Goal: Information Seeking & Learning: Learn about a topic

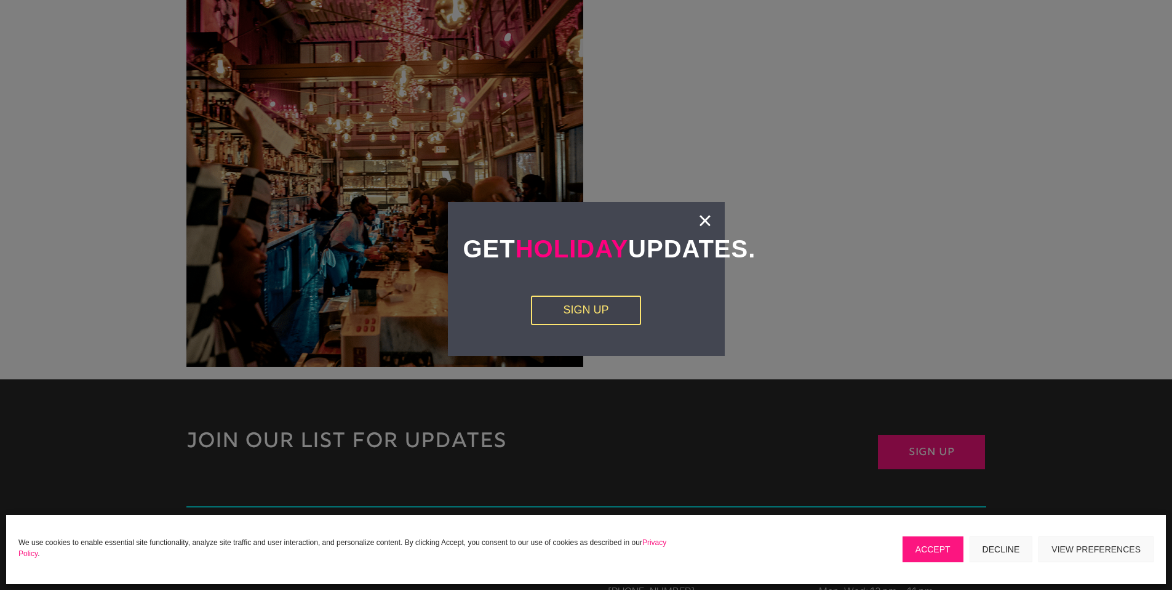
scroll to position [2677, 0]
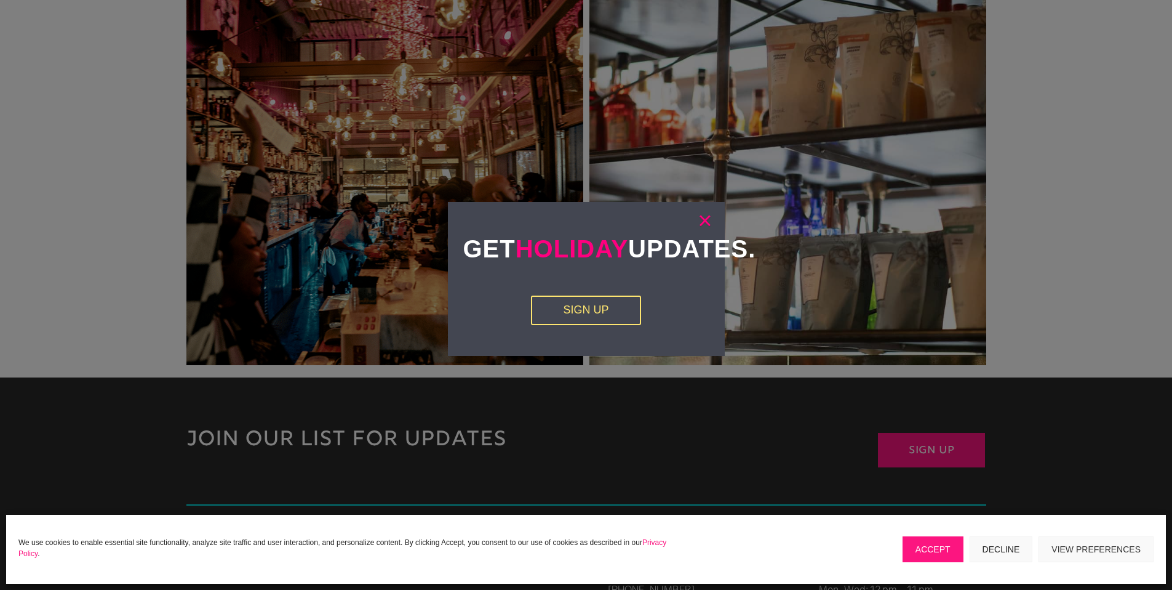
click at [701, 219] on link "×" at bounding box center [705, 220] width 14 height 12
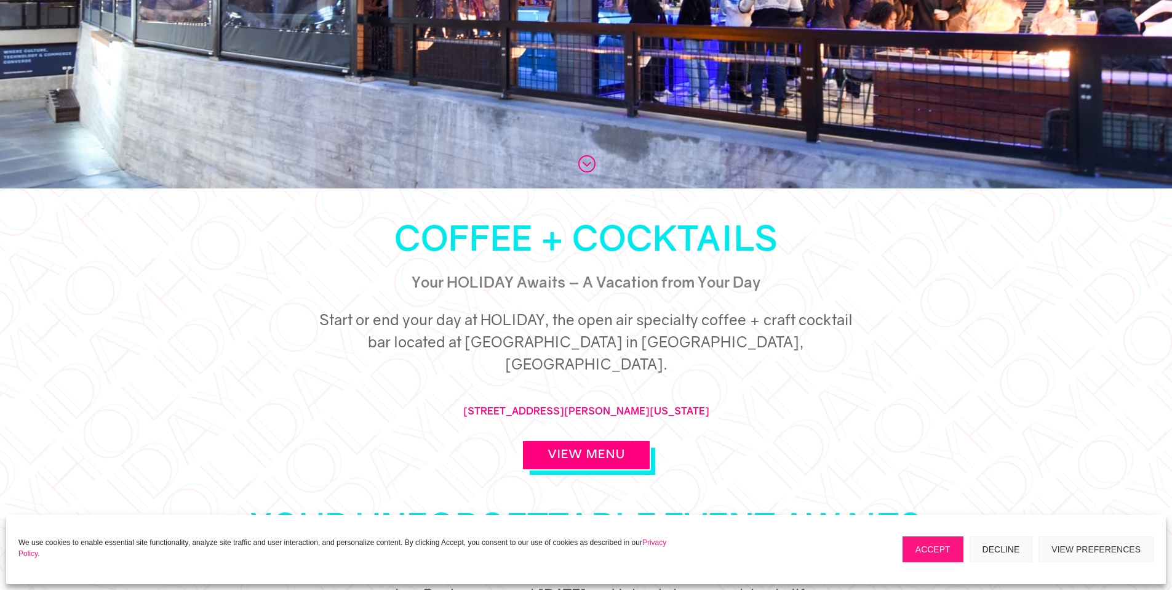
scroll to position [0, 0]
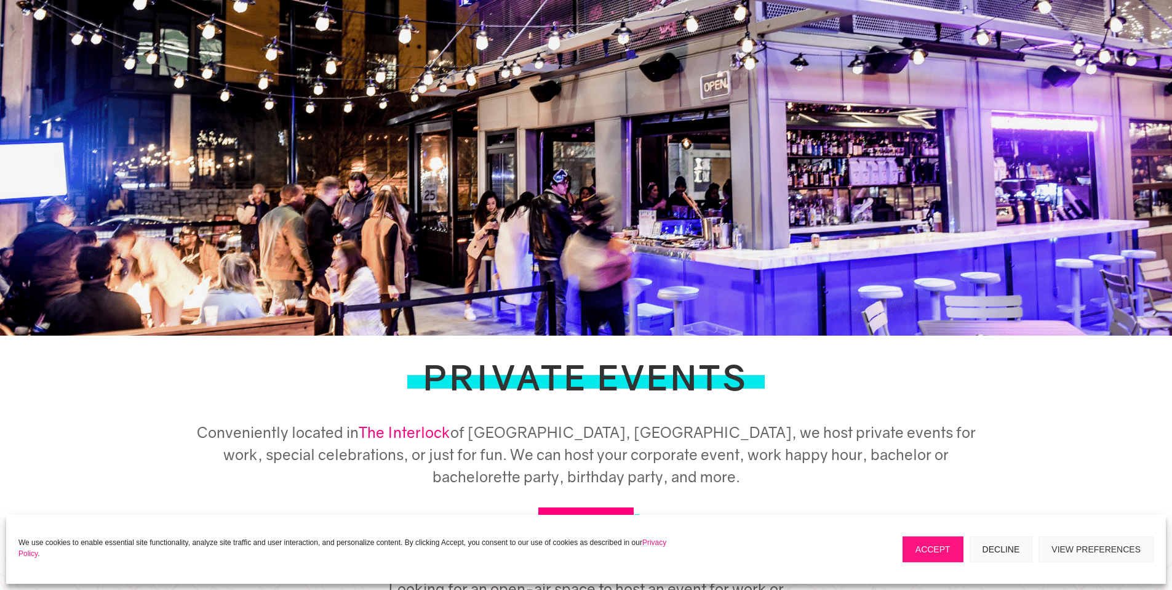
scroll to position [51, 0]
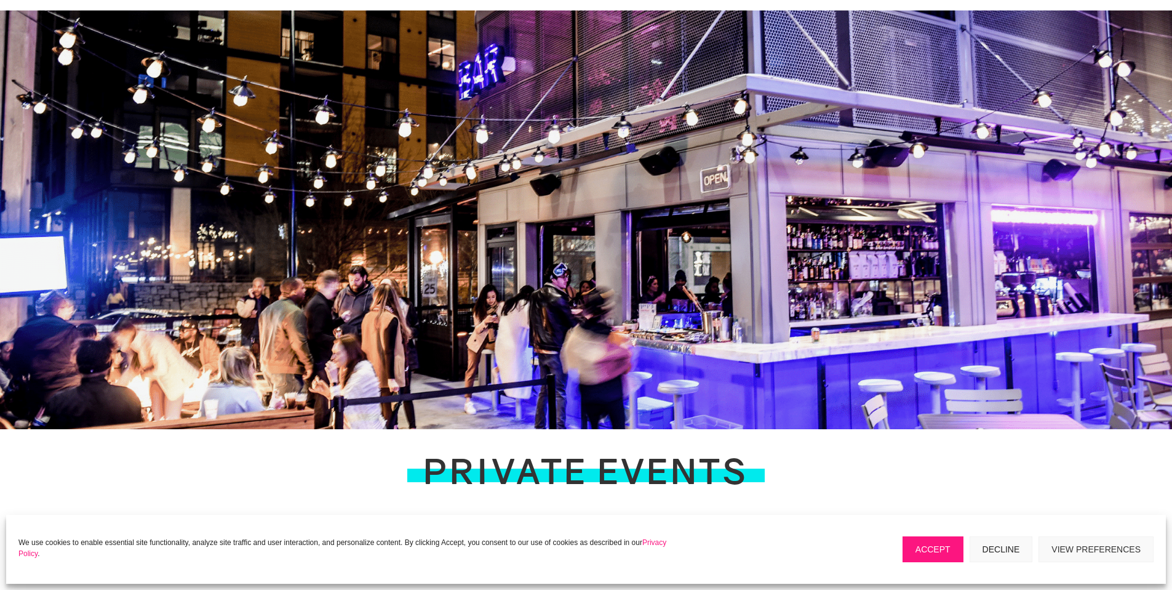
click at [612, 164] on div at bounding box center [586, 219] width 1172 height 418
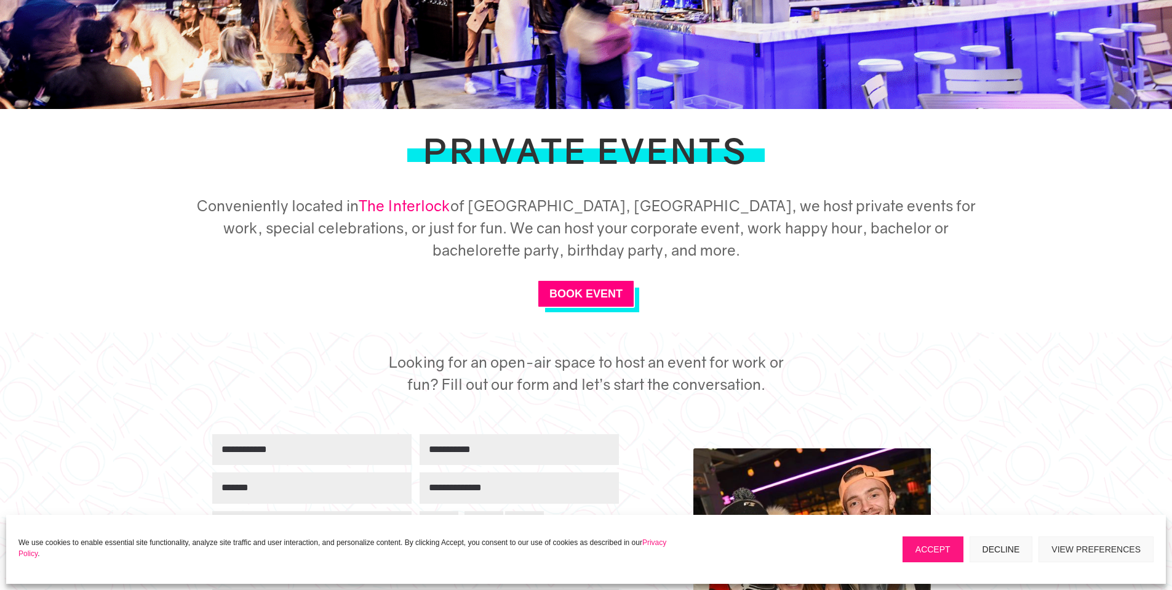
scroll to position [604, 0]
